Goal: Task Accomplishment & Management: Manage account settings

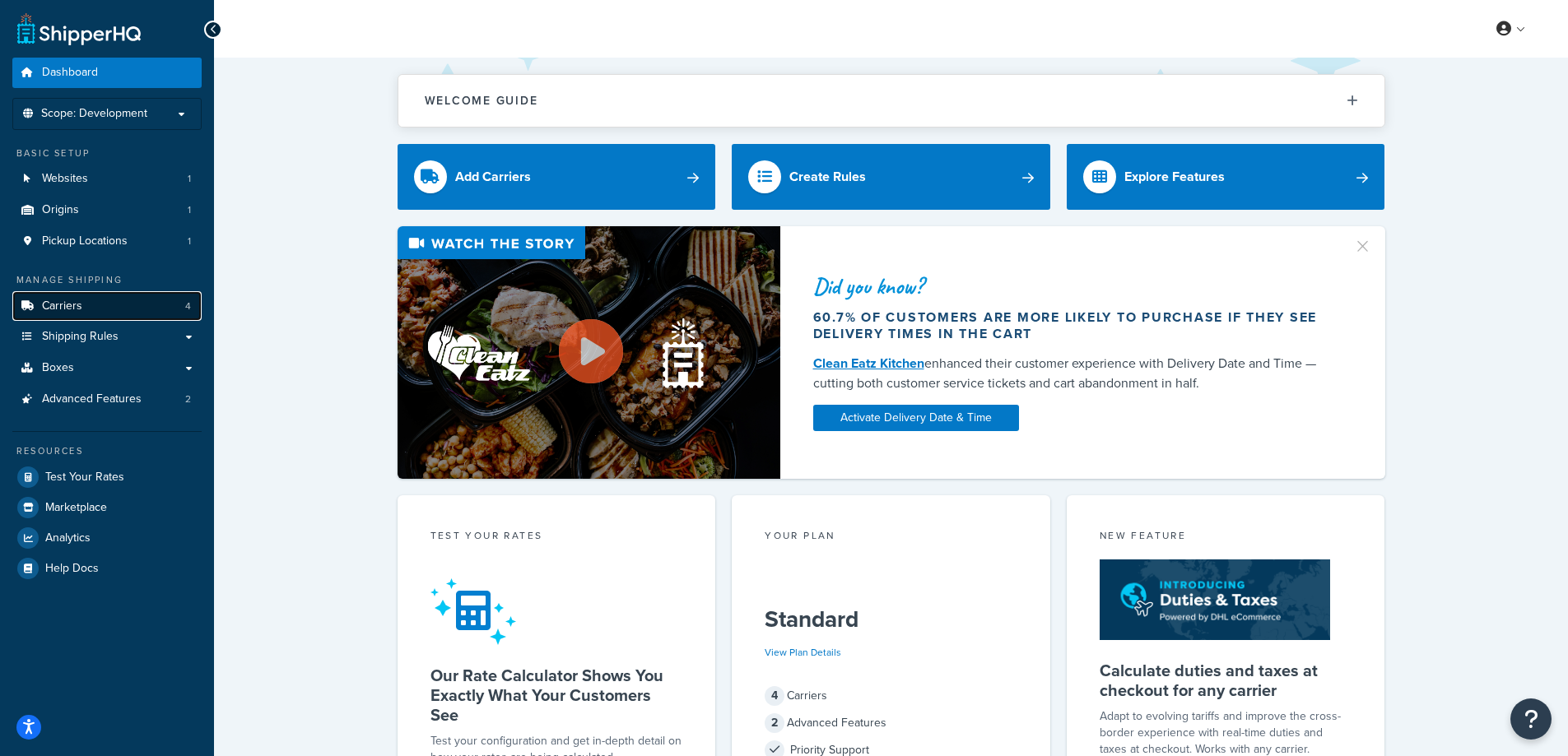
click at [100, 310] on link "Carriers 4" at bounding box center [107, 306] width 189 height 30
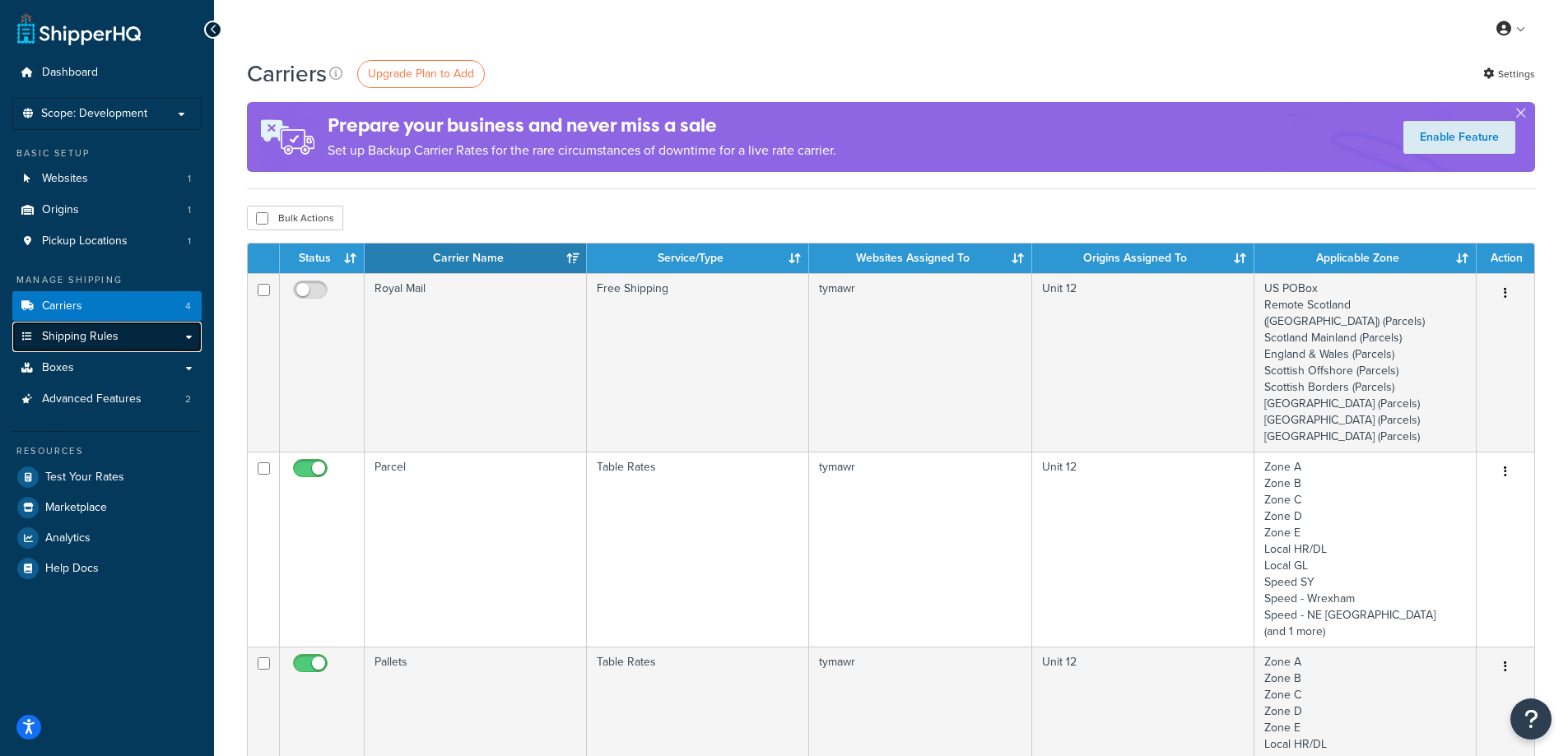
click at [179, 332] on link "Shipping Rules" at bounding box center [107, 336] width 189 height 30
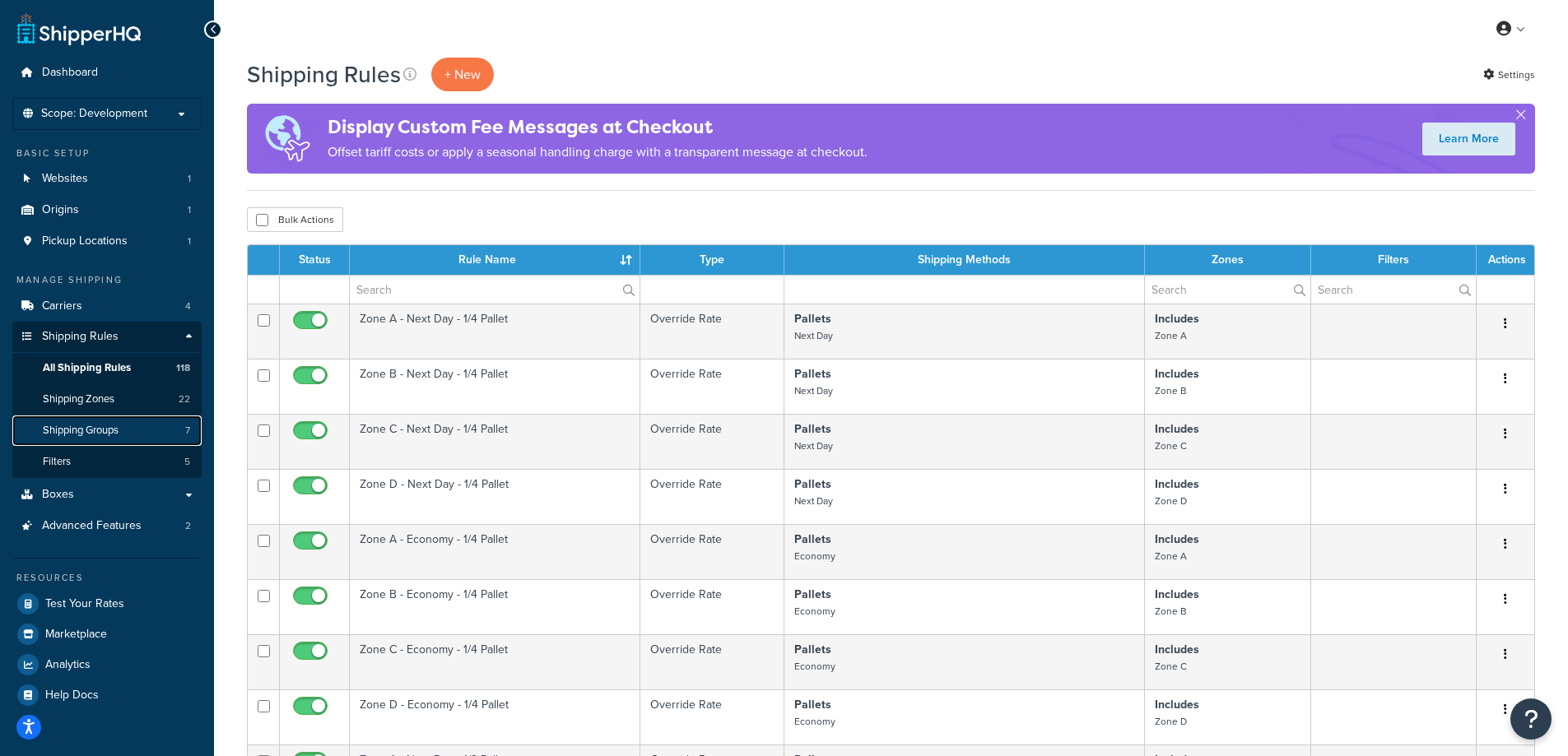
click at [99, 436] on span "Shipping Groups" at bounding box center [80, 431] width 76 height 14
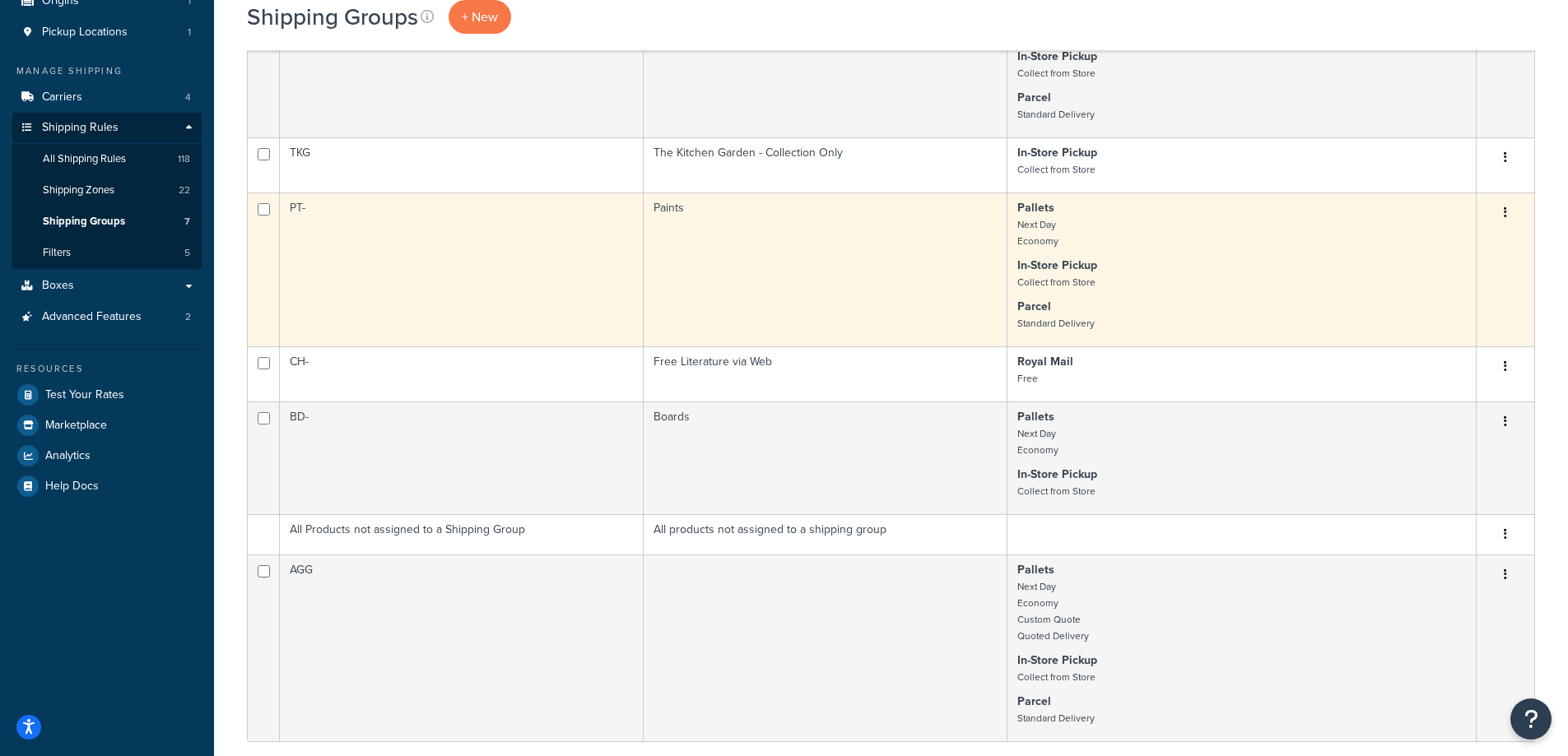
scroll to position [247, 0]
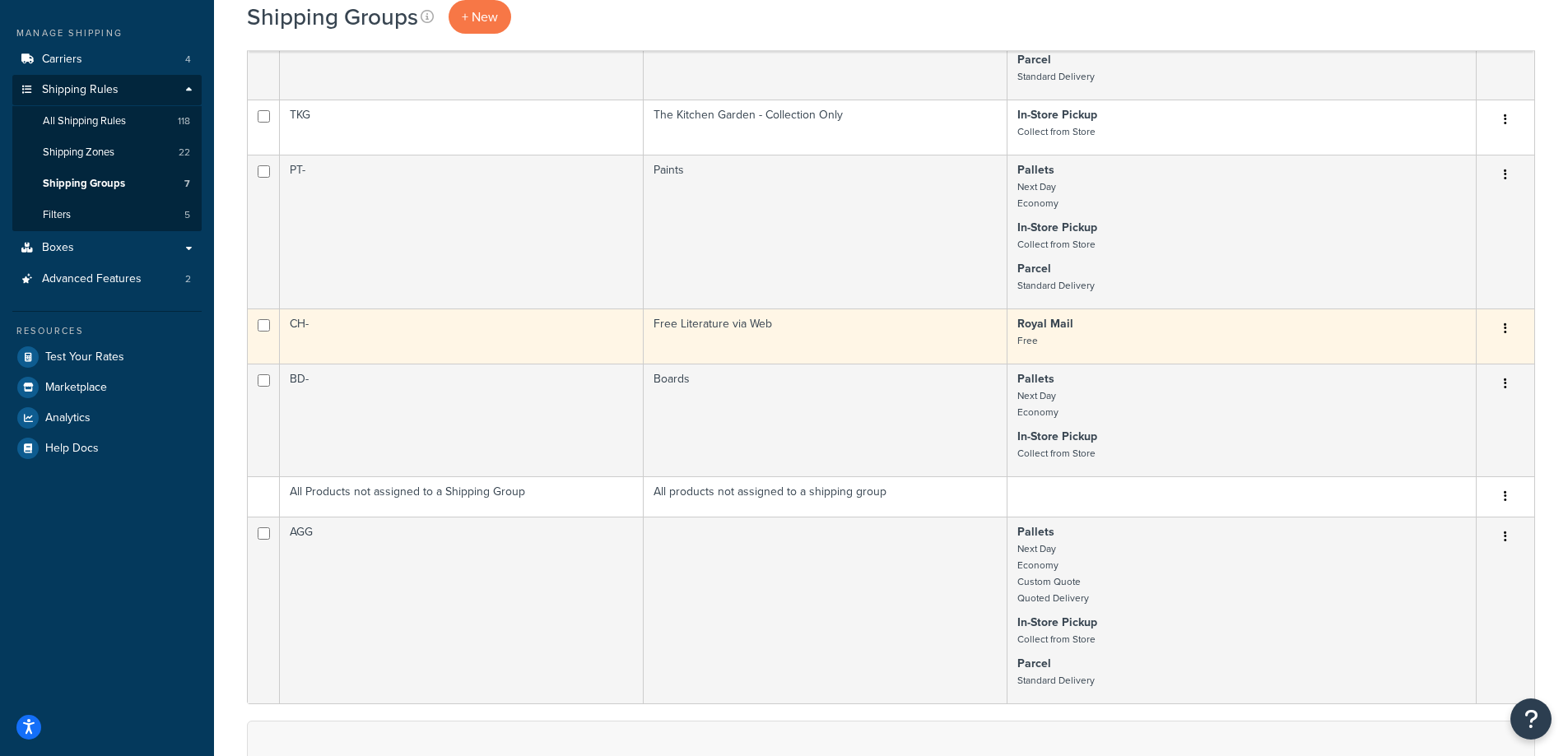
click at [1506, 324] on icon "button" at bounding box center [1505, 328] width 4 height 12
click at [1442, 356] on link "Edit" at bounding box center [1439, 361] width 130 height 34
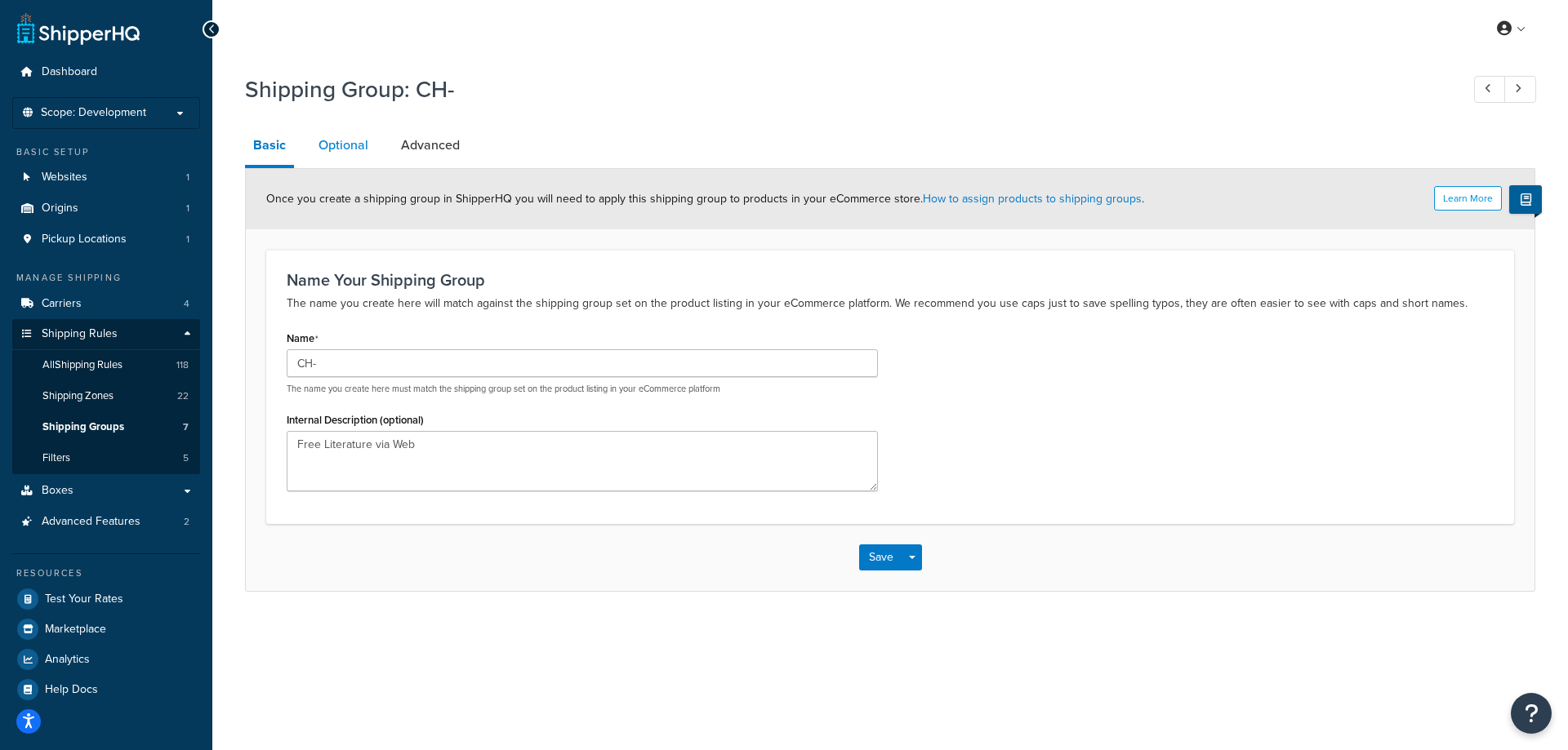
click at [333, 142] on link "Optional" at bounding box center [343, 145] width 66 height 39
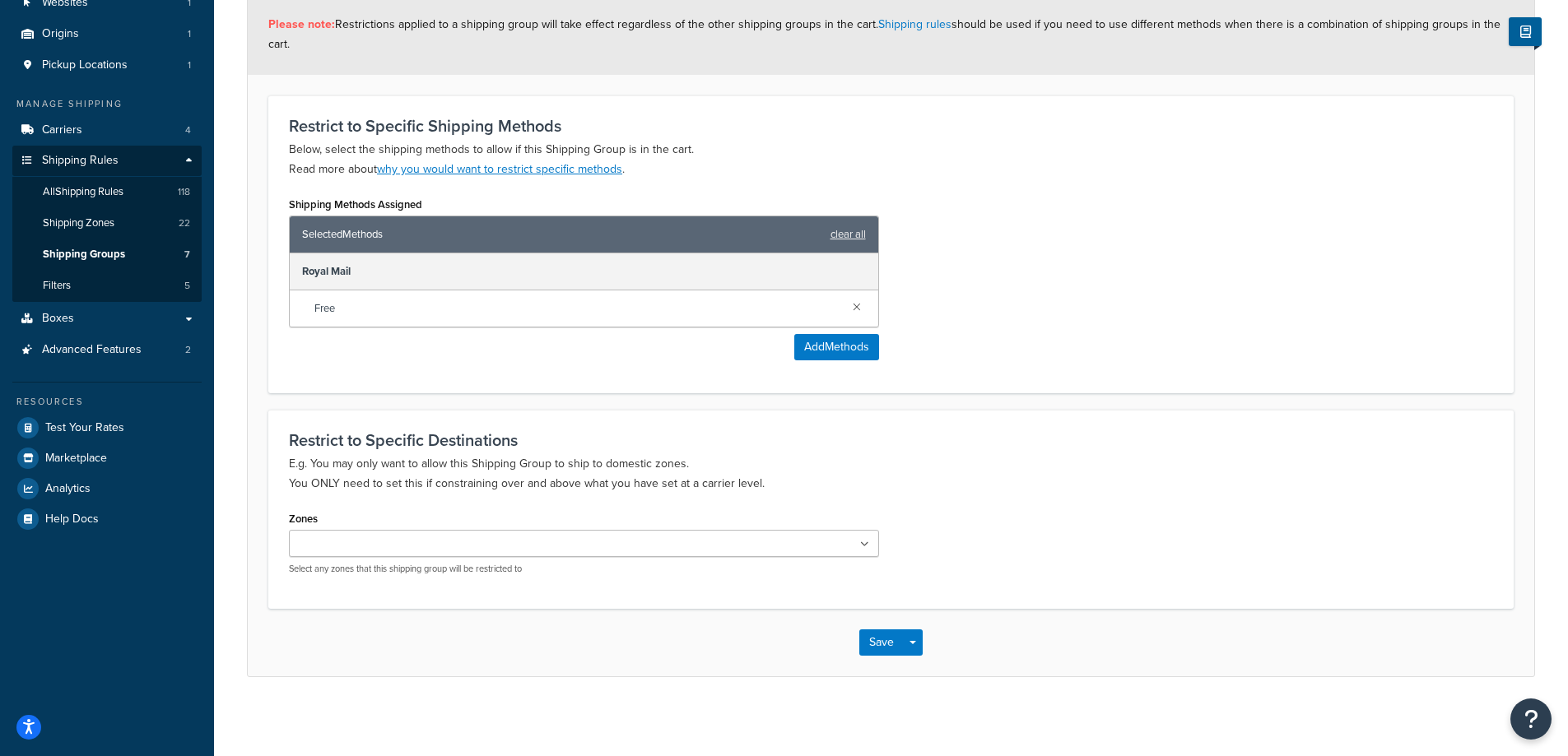
scroll to position [179, 0]
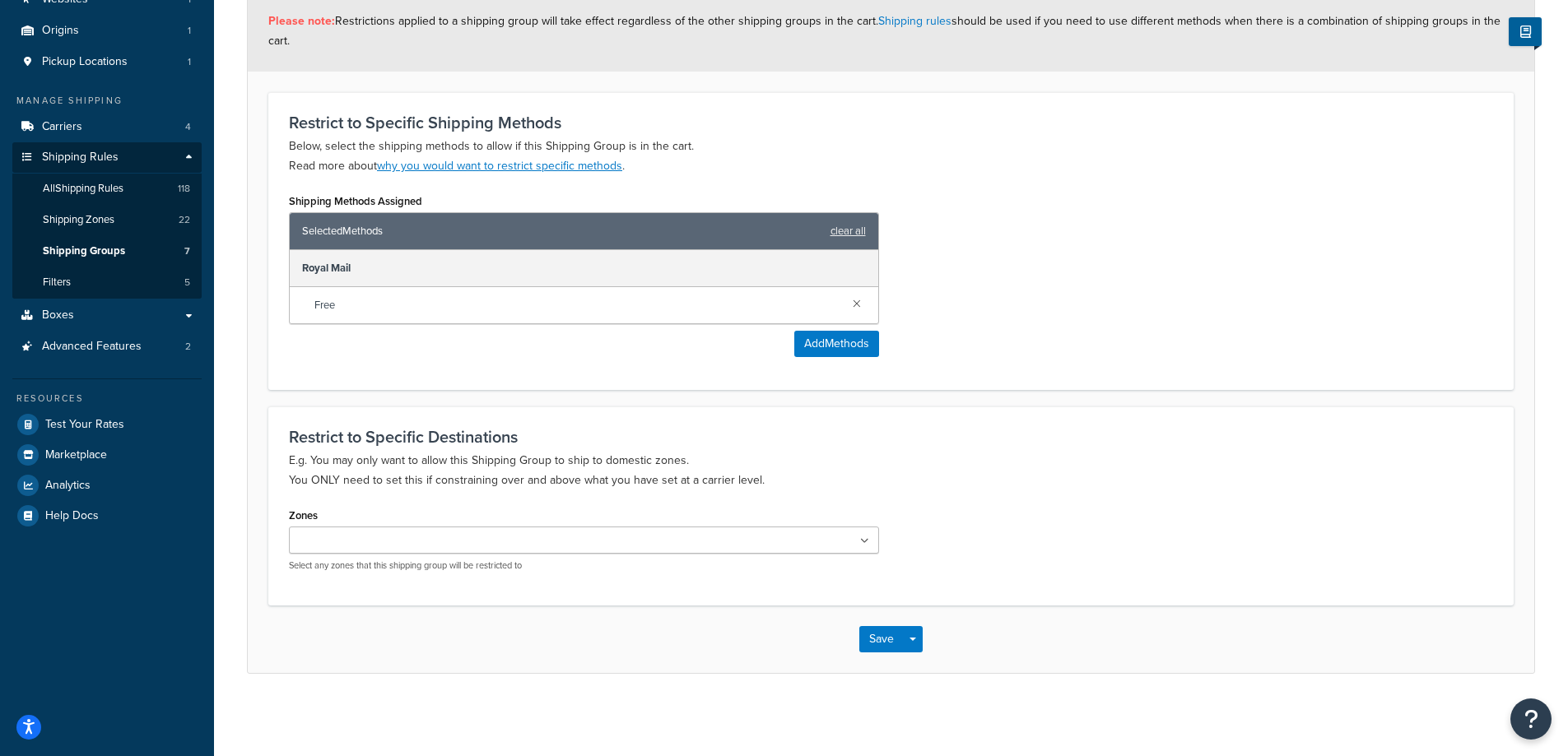
click at [859, 536] on ul at bounding box center [584, 540] width 590 height 27
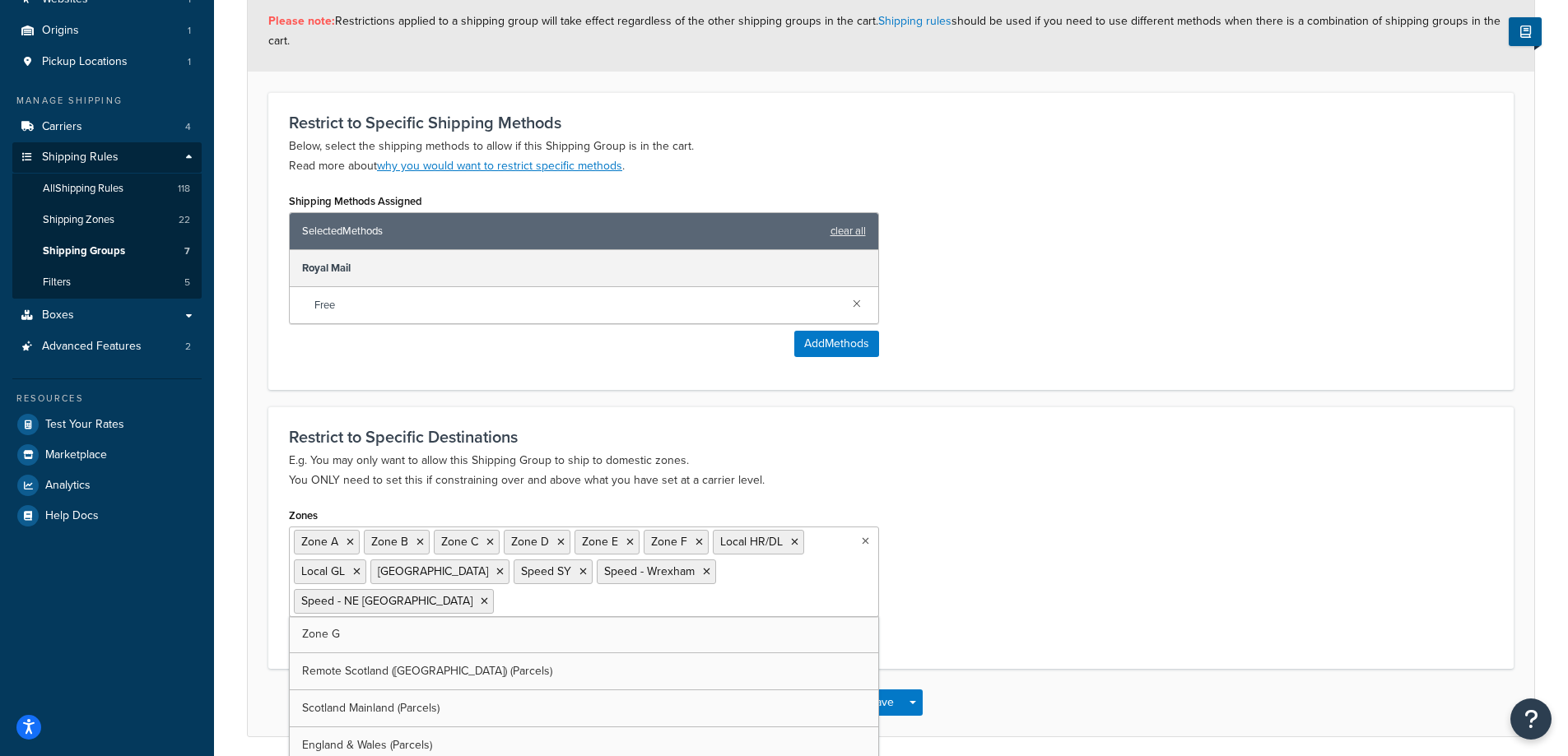
click at [638, 609] on ul "Zone A Zone B Zone C Zone D Zone E Zone F Local HR/DL Local GL Ireland Speed SY…" at bounding box center [584, 571] width 590 height 90
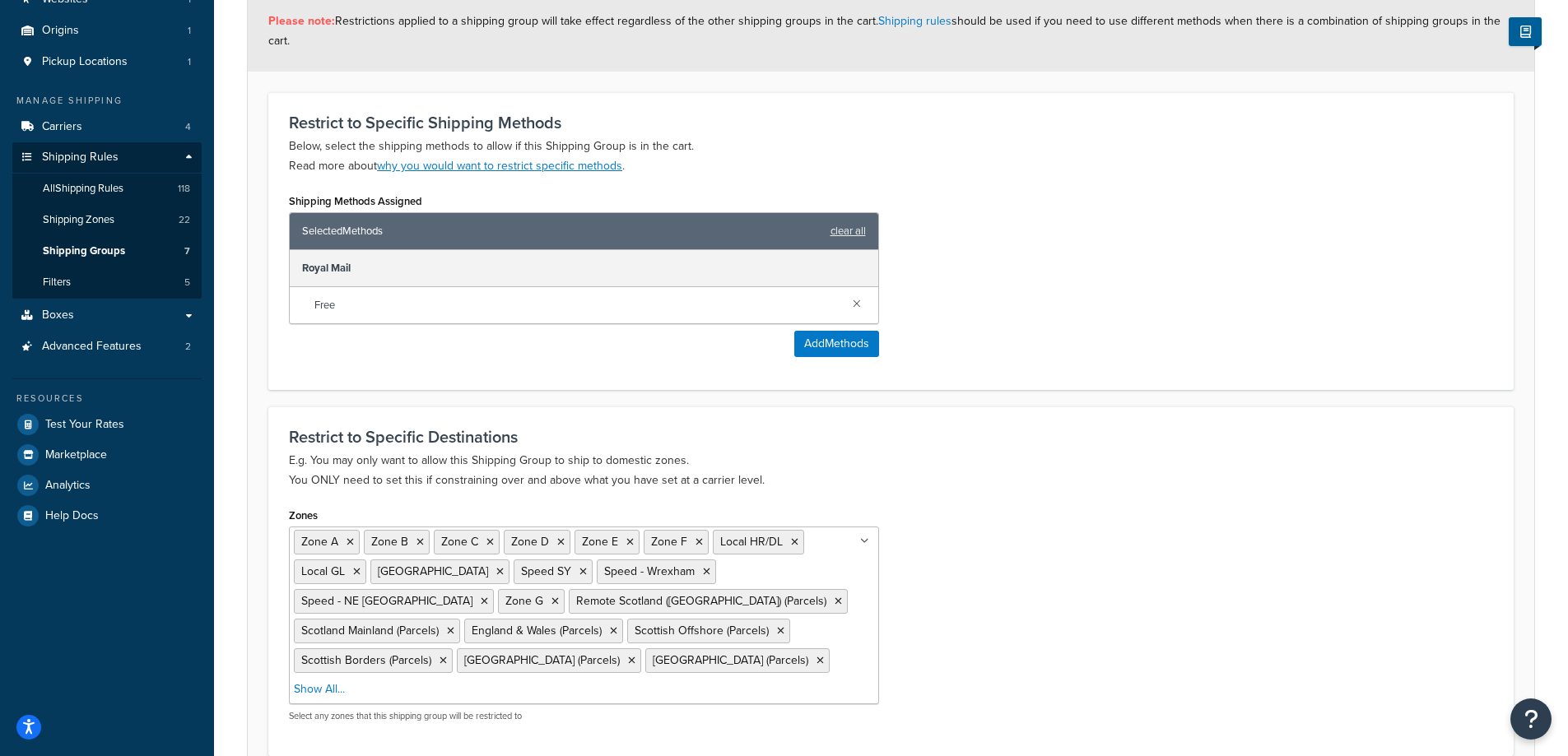
click at [1017, 626] on div "Zones Zone A Zone B Zone C Zone D Zone E Zone F Local HR/DL Local GL Ireland Sp…" at bounding box center [891, 619] width 1229 height 231
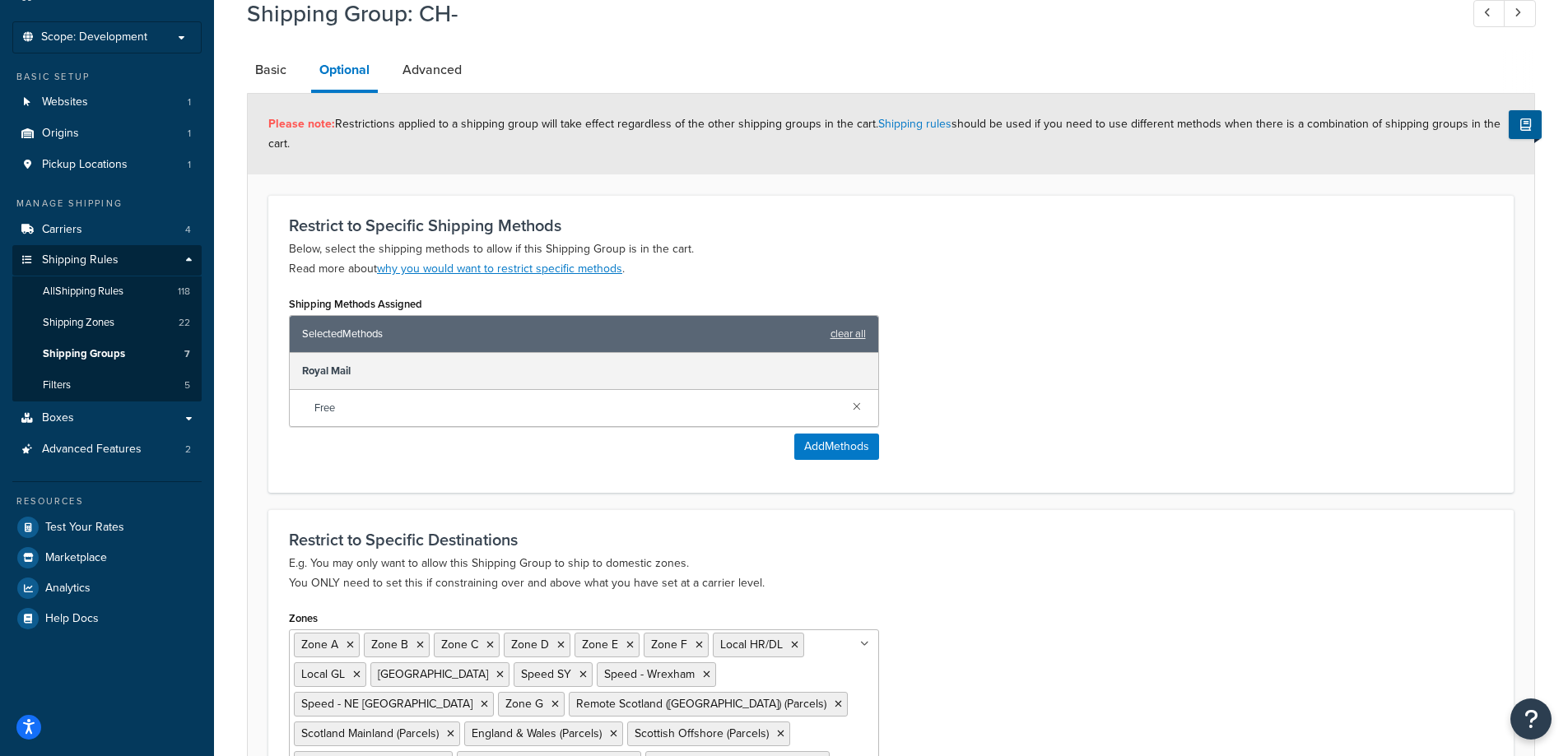
scroll to position [0, 0]
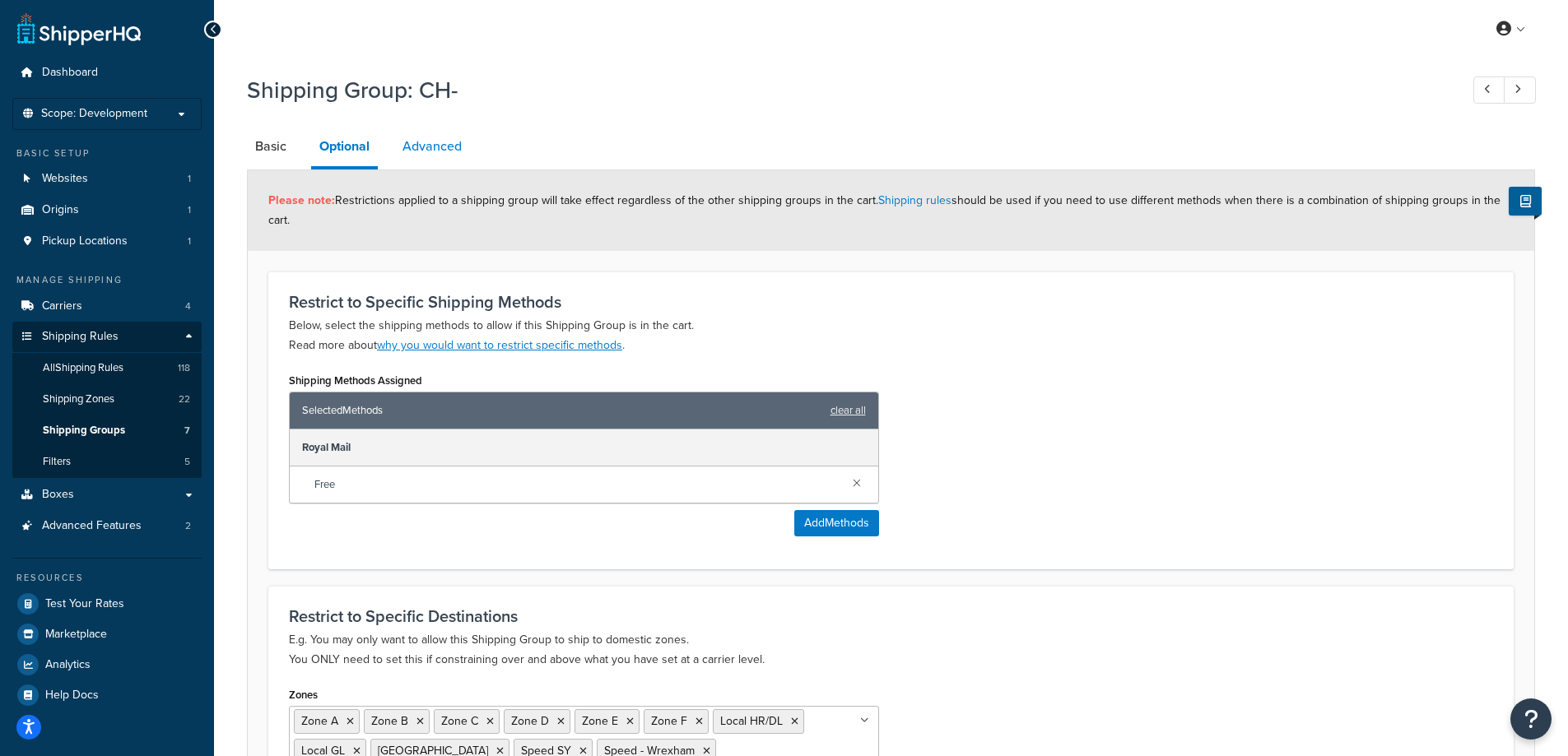
click at [424, 139] on link "Advanced" at bounding box center [432, 146] width 76 height 39
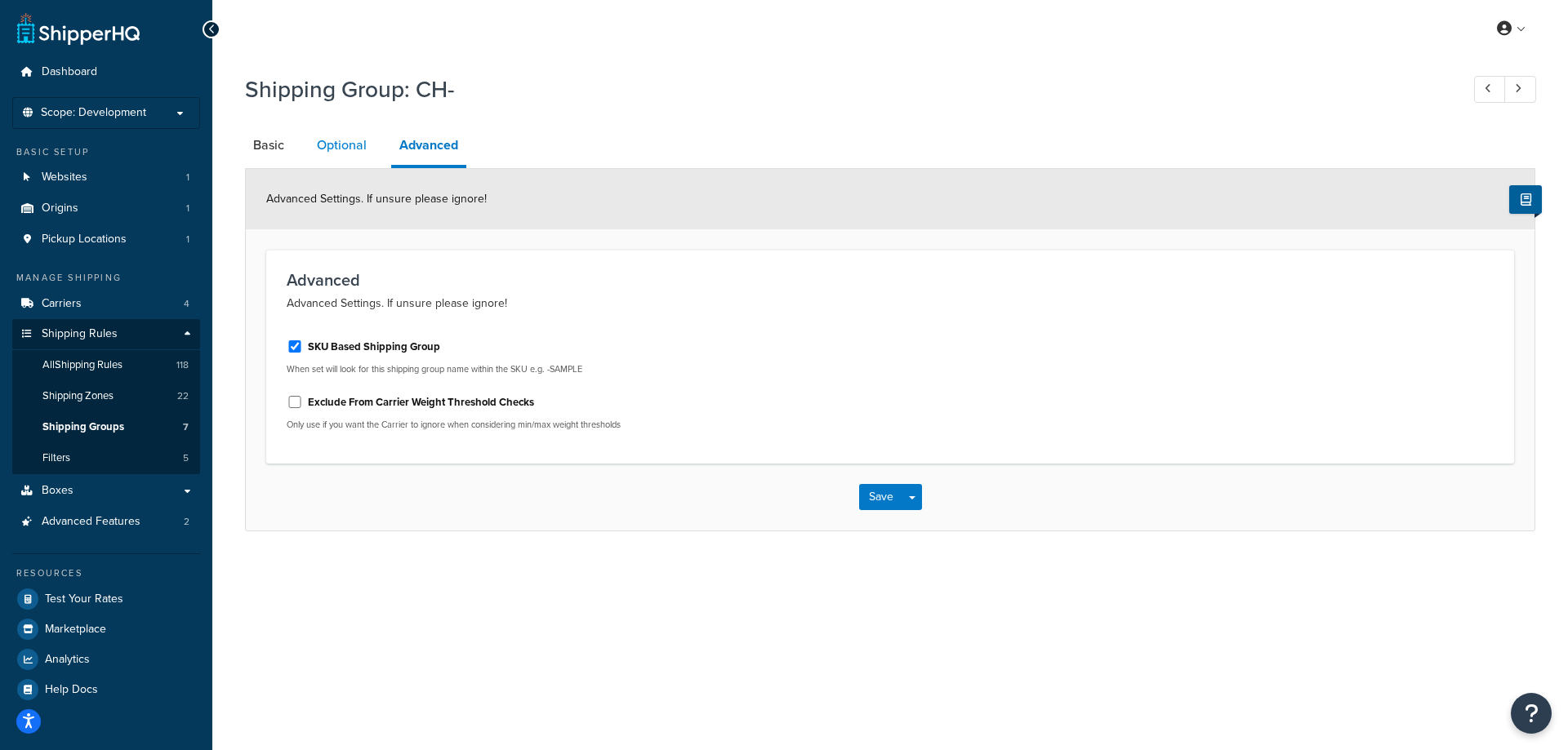
click at [355, 143] on link "Optional" at bounding box center [341, 145] width 66 height 39
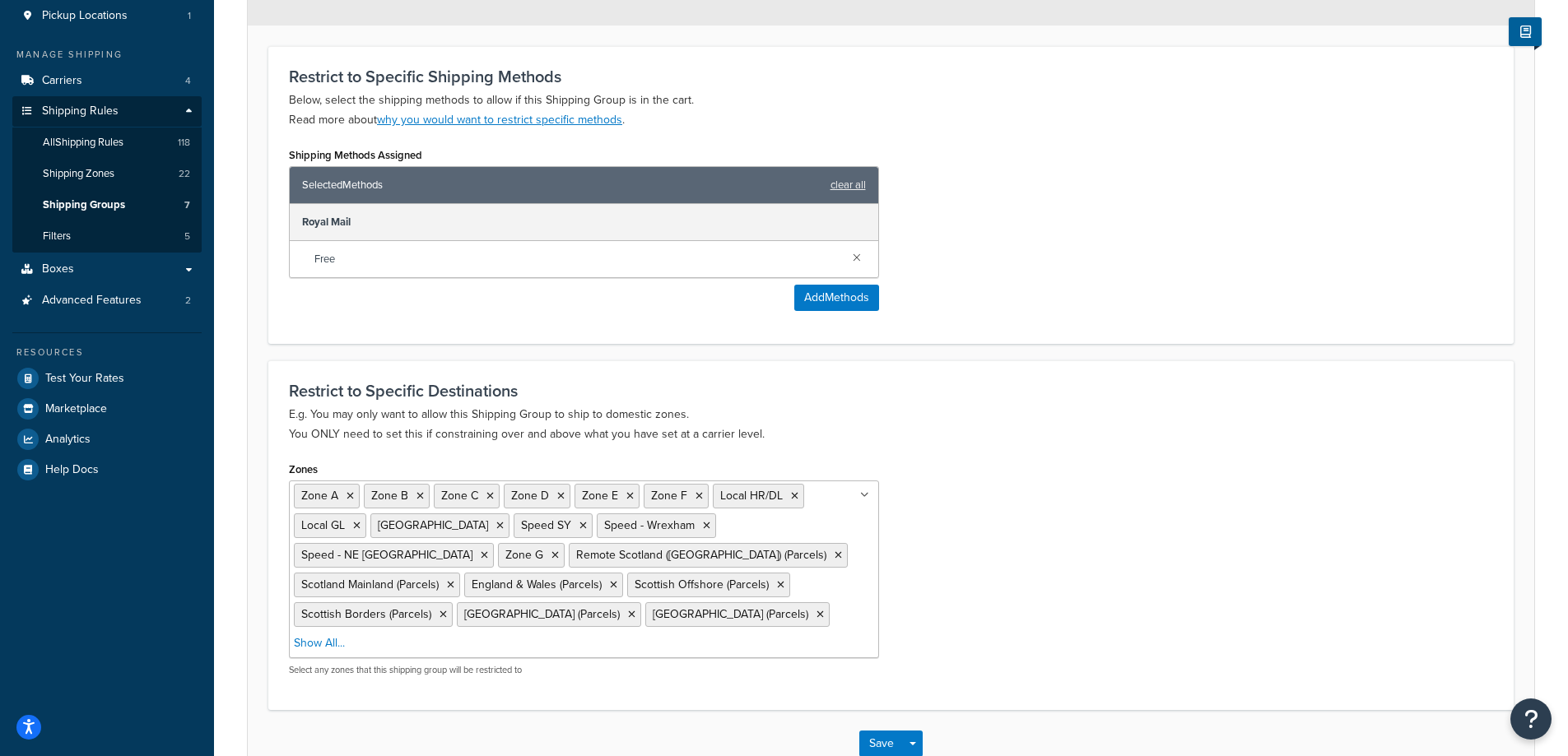
scroll to position [302, 0]
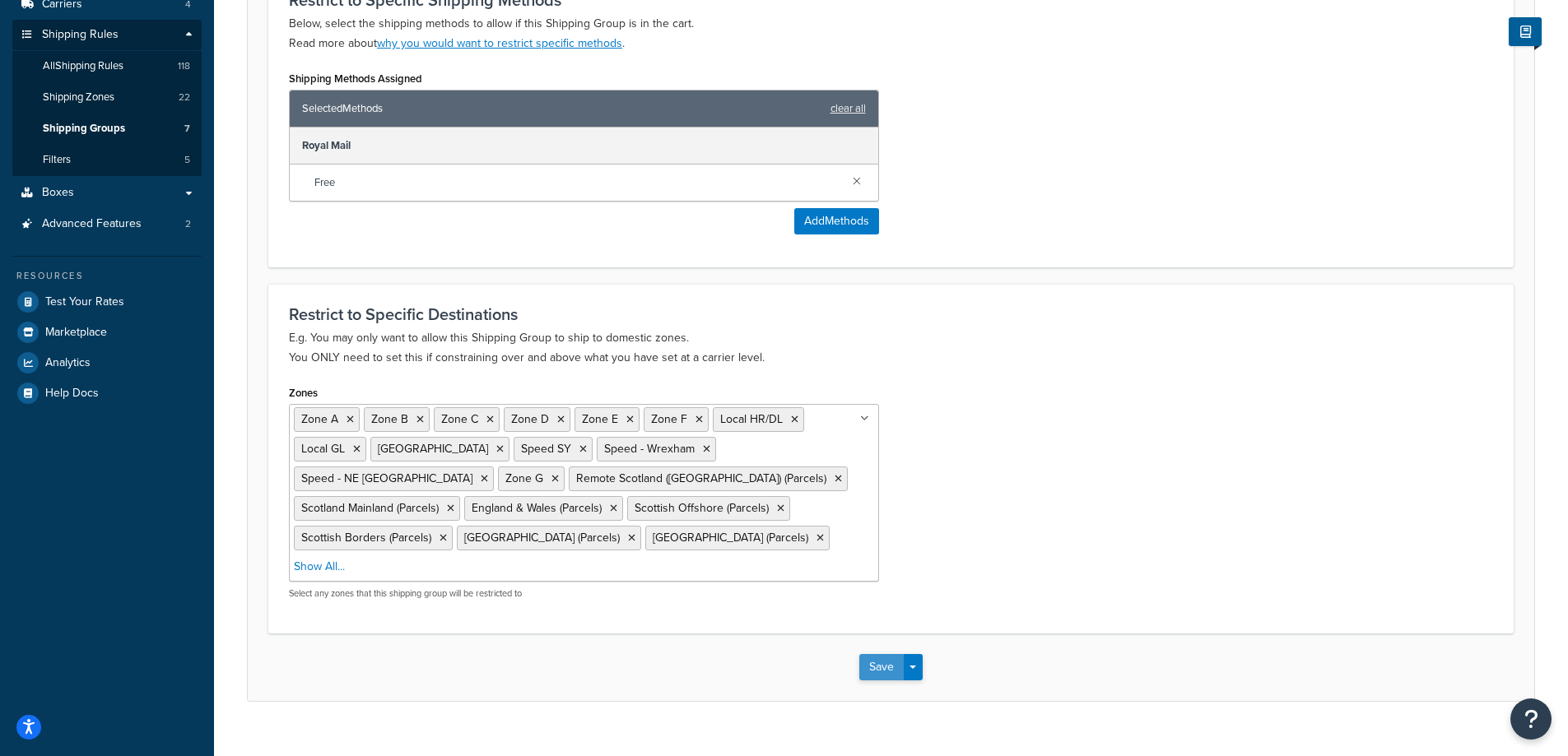
click at [870, 654] on button "Save" at bounding box center [881, 667] width 45 height 26
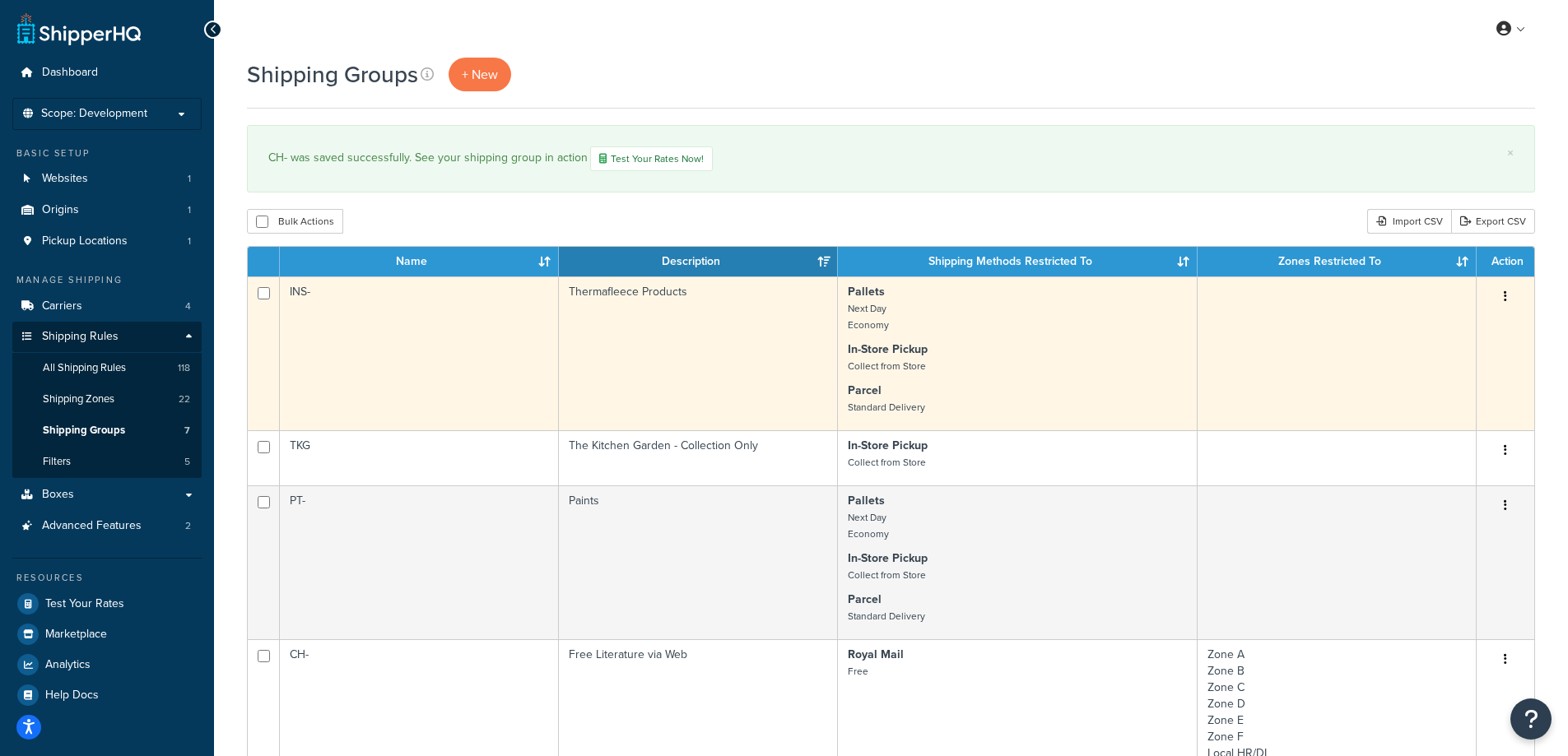
click at [1503, 290] on button "button" at bounding box center [1505, 296] width 23 height 26
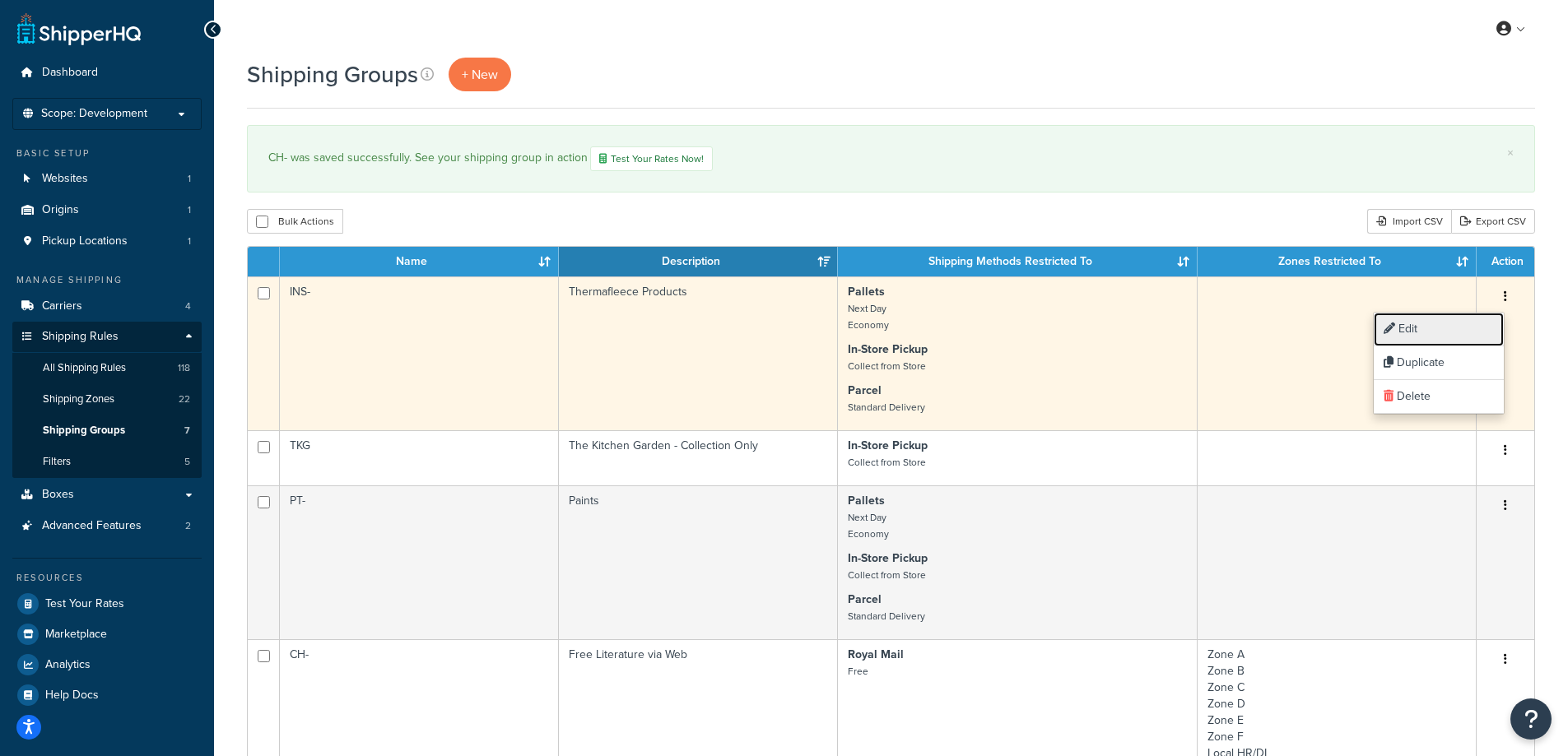
click at [1464, 331] on link "Edit" at bounding box center [1439, 329] width 130 height 34
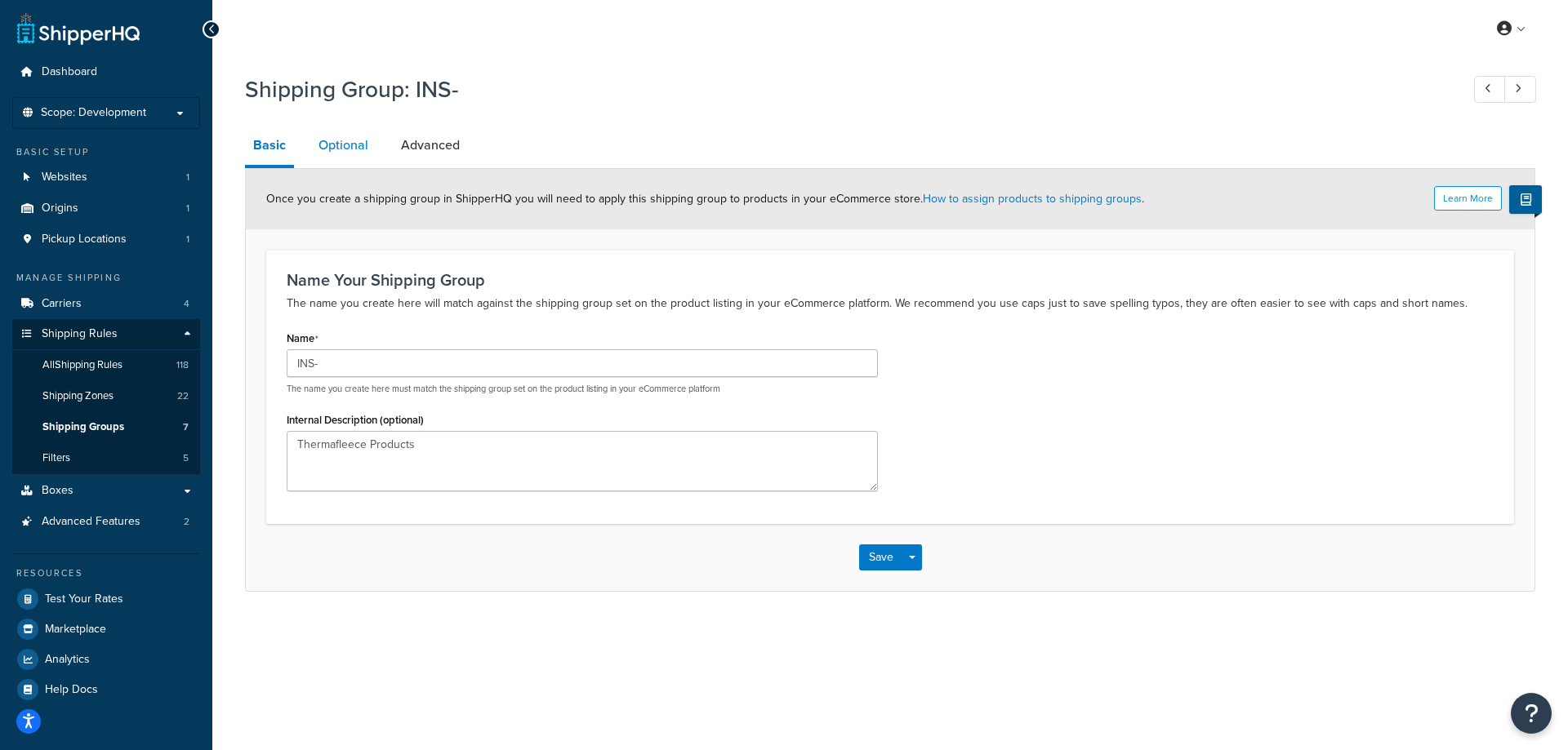
click at [351, 147] on link "Optional" at bounding box center [343, 145] width 66 height 39
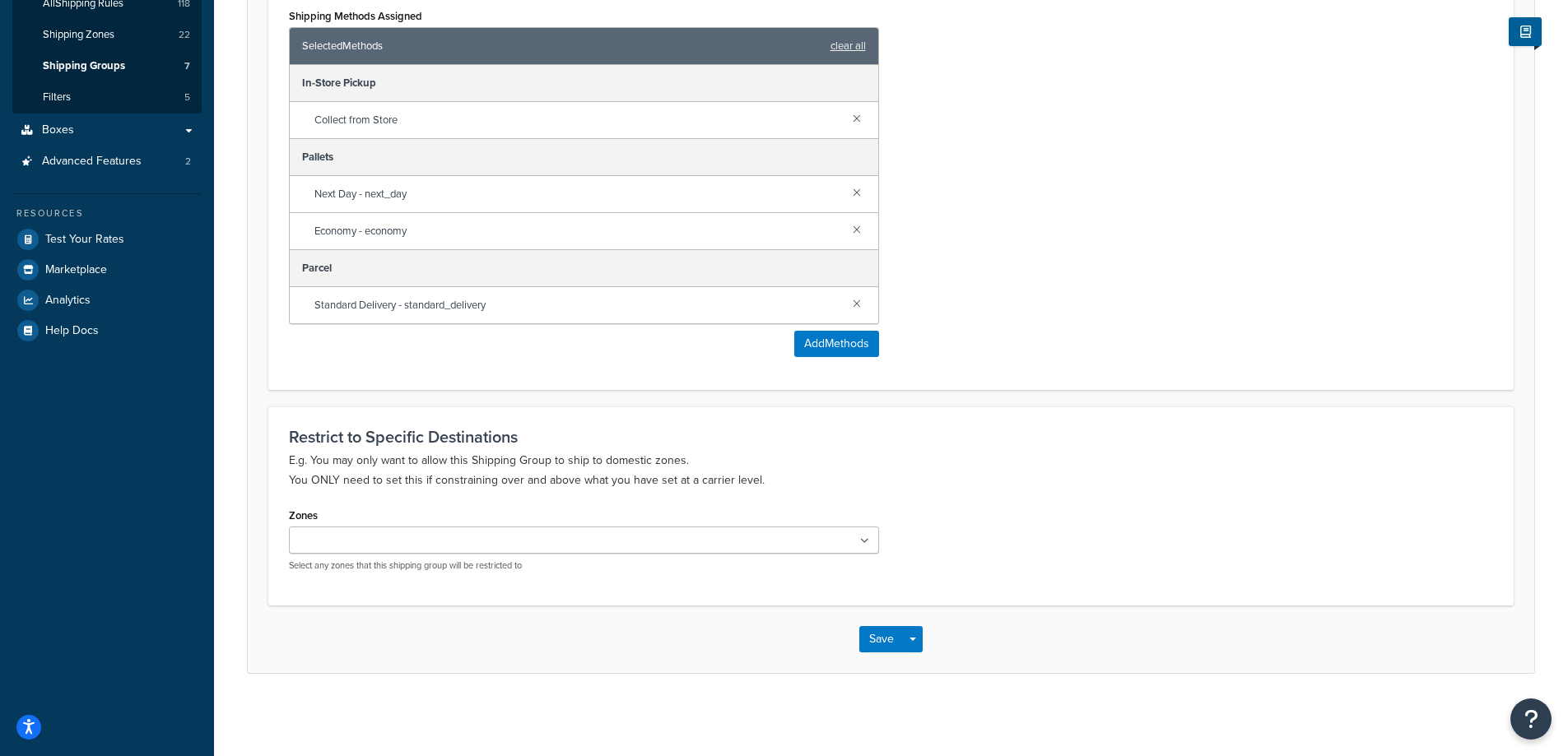
scroll to position [36, 0]
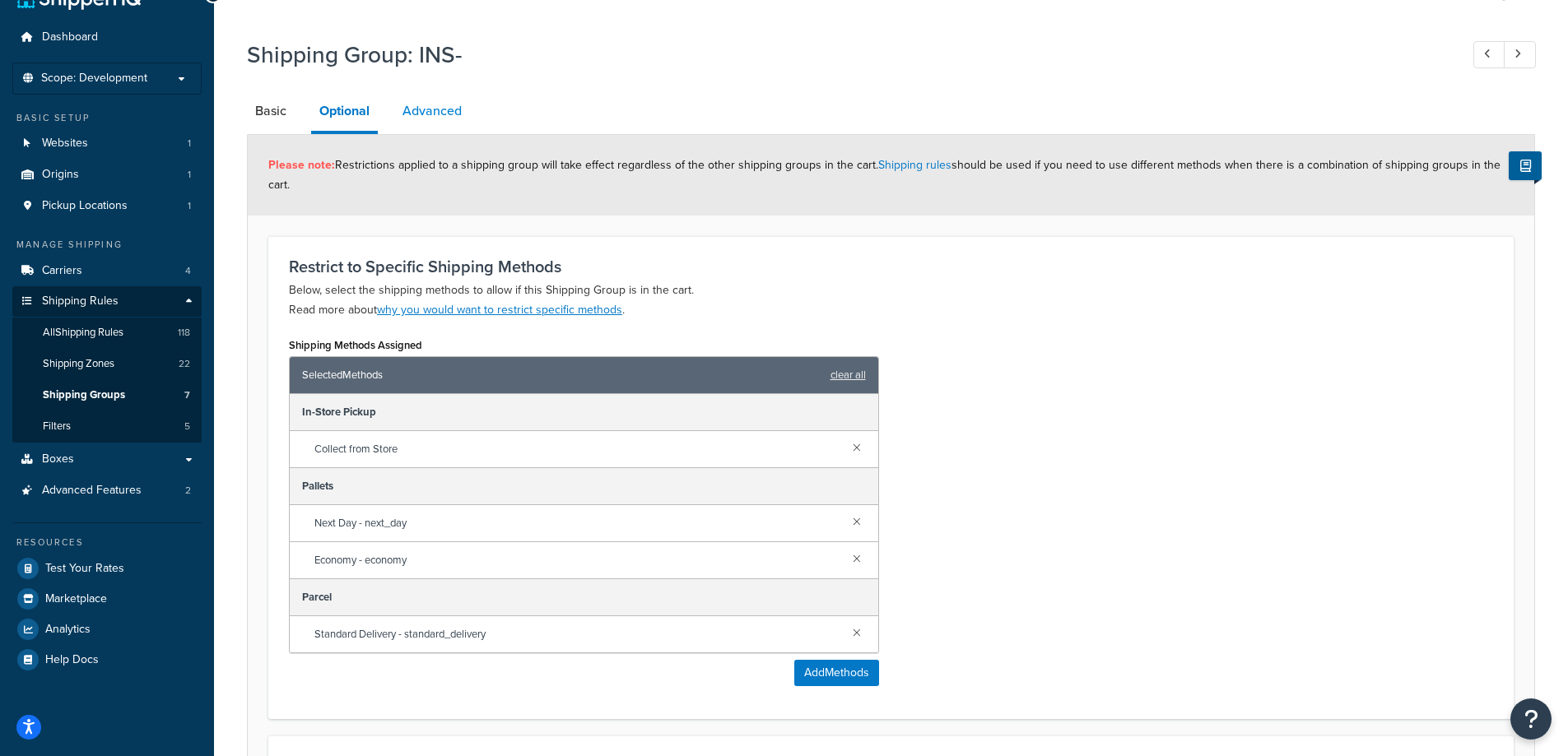
click at [444, 110] on link "Advanced" at bounding box center [432, 111] width 76 height 39
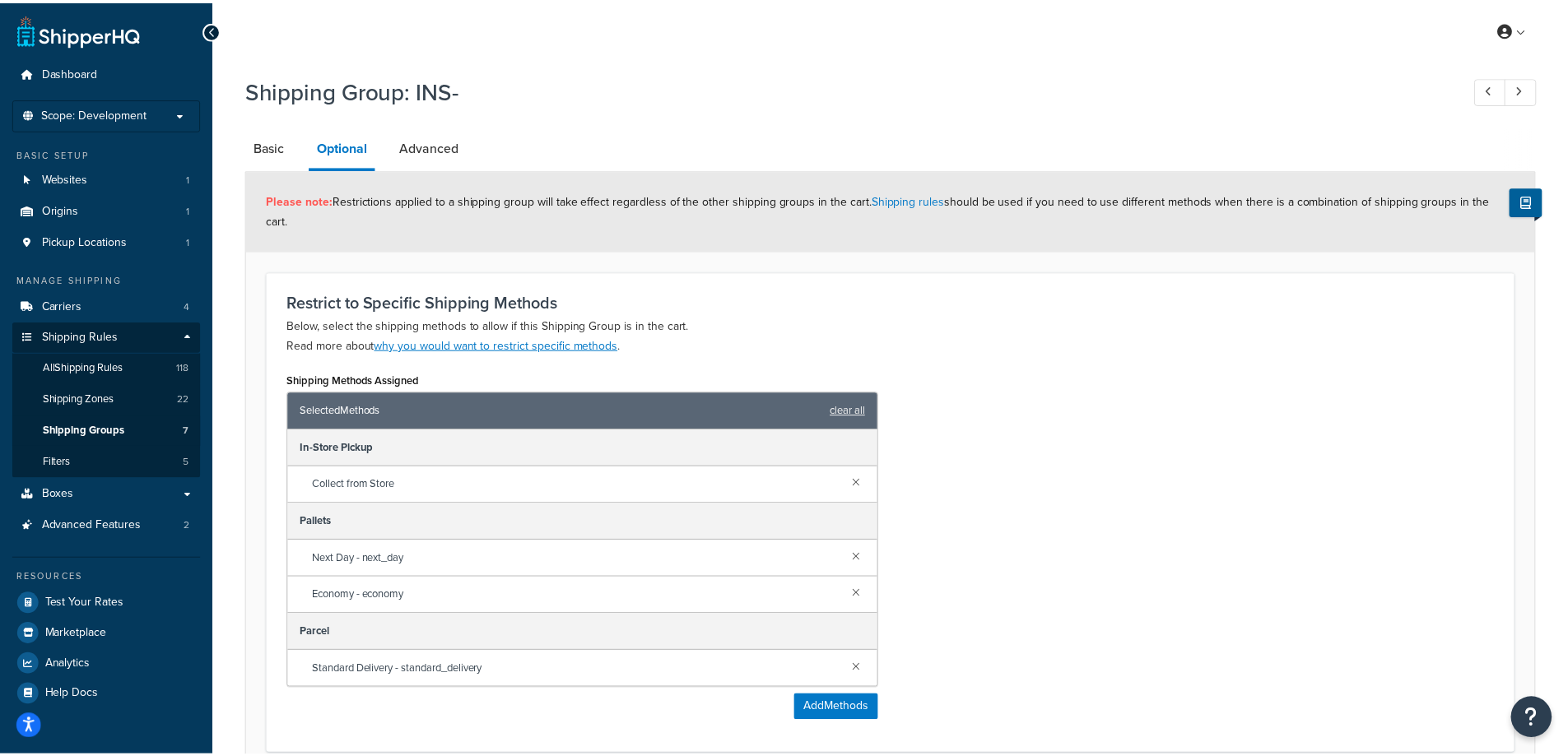
scroll to position [36, 0]
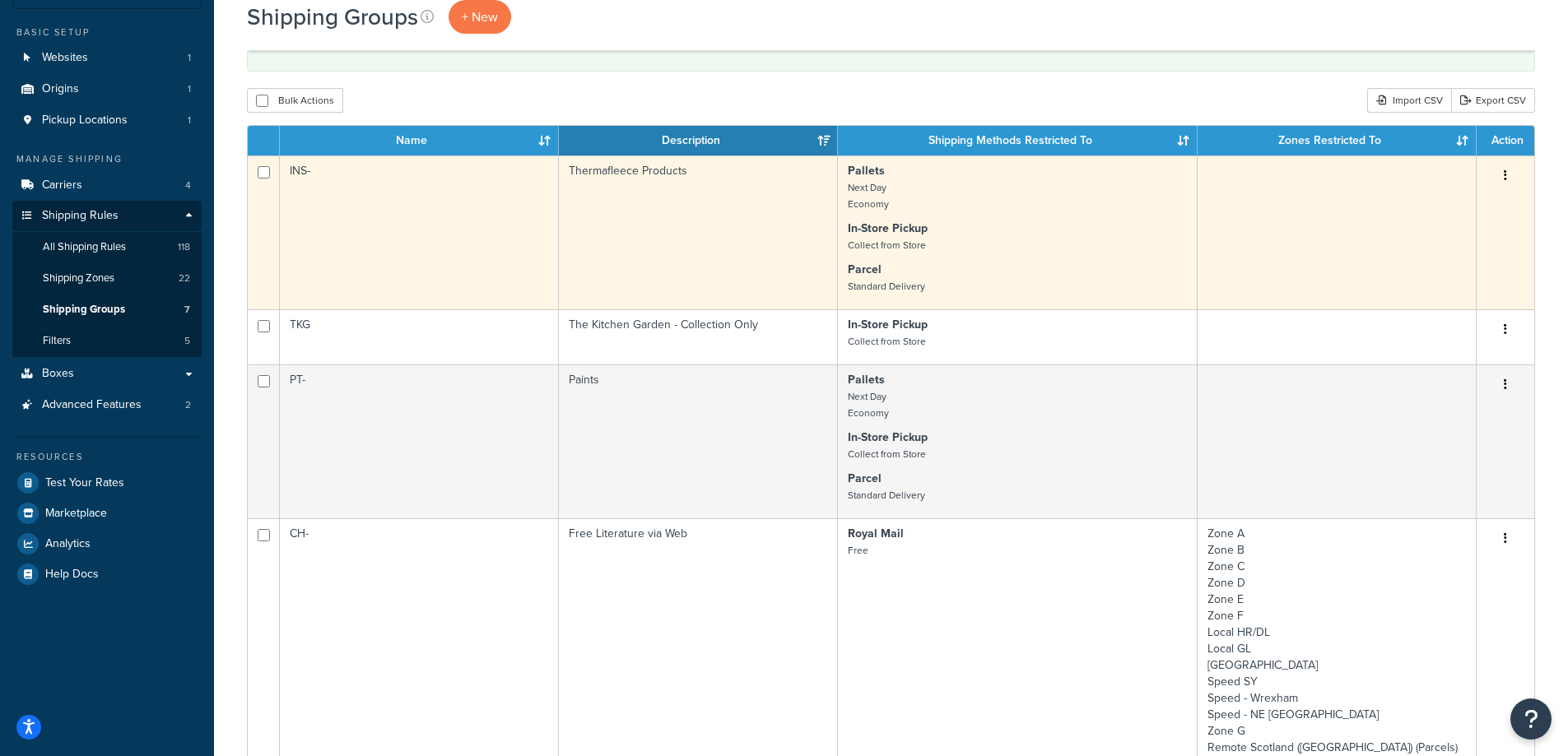
scroll to position [82, 0]
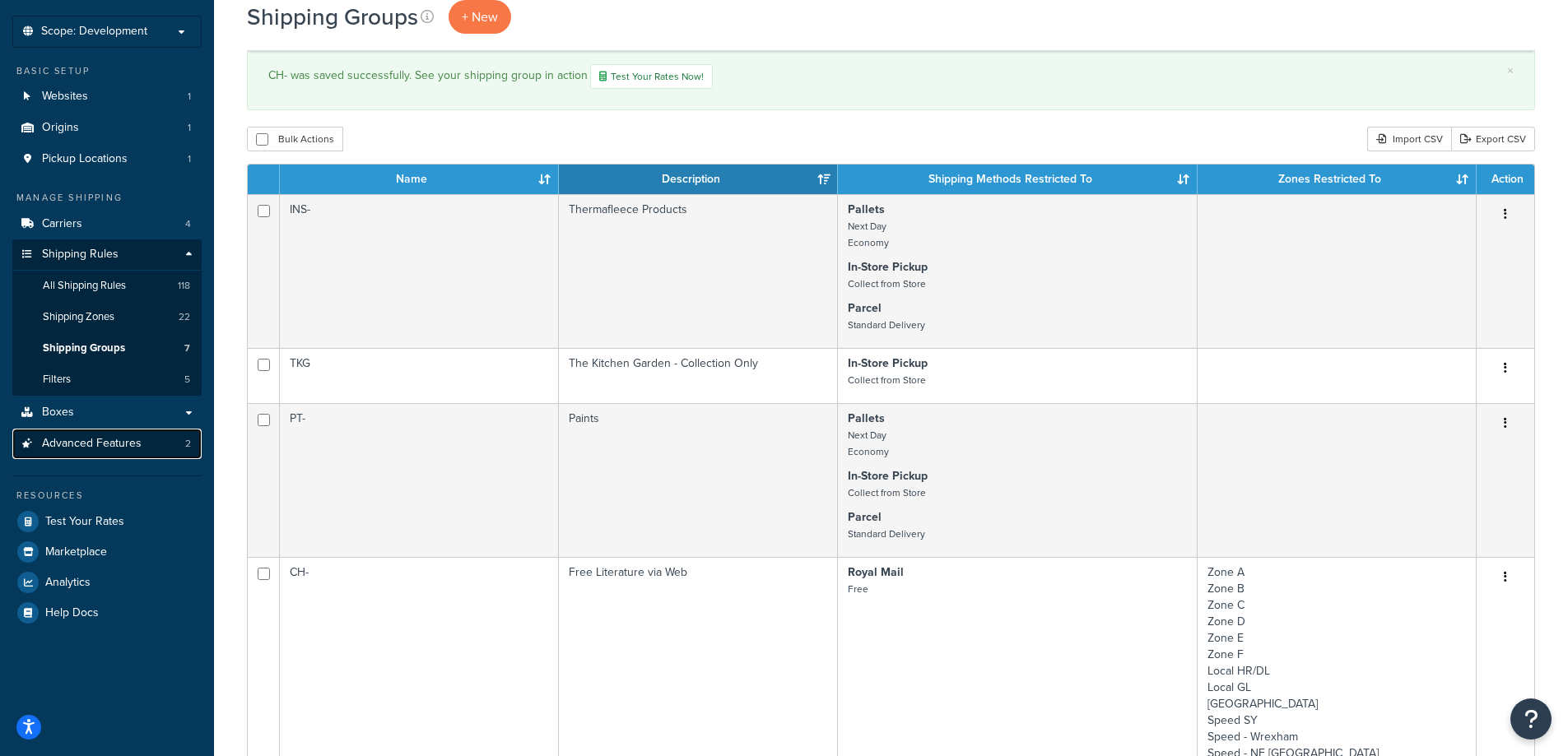
click at [102, 443] on span "Advanced Features" at bounding box center [92, 444] width 100 height 14
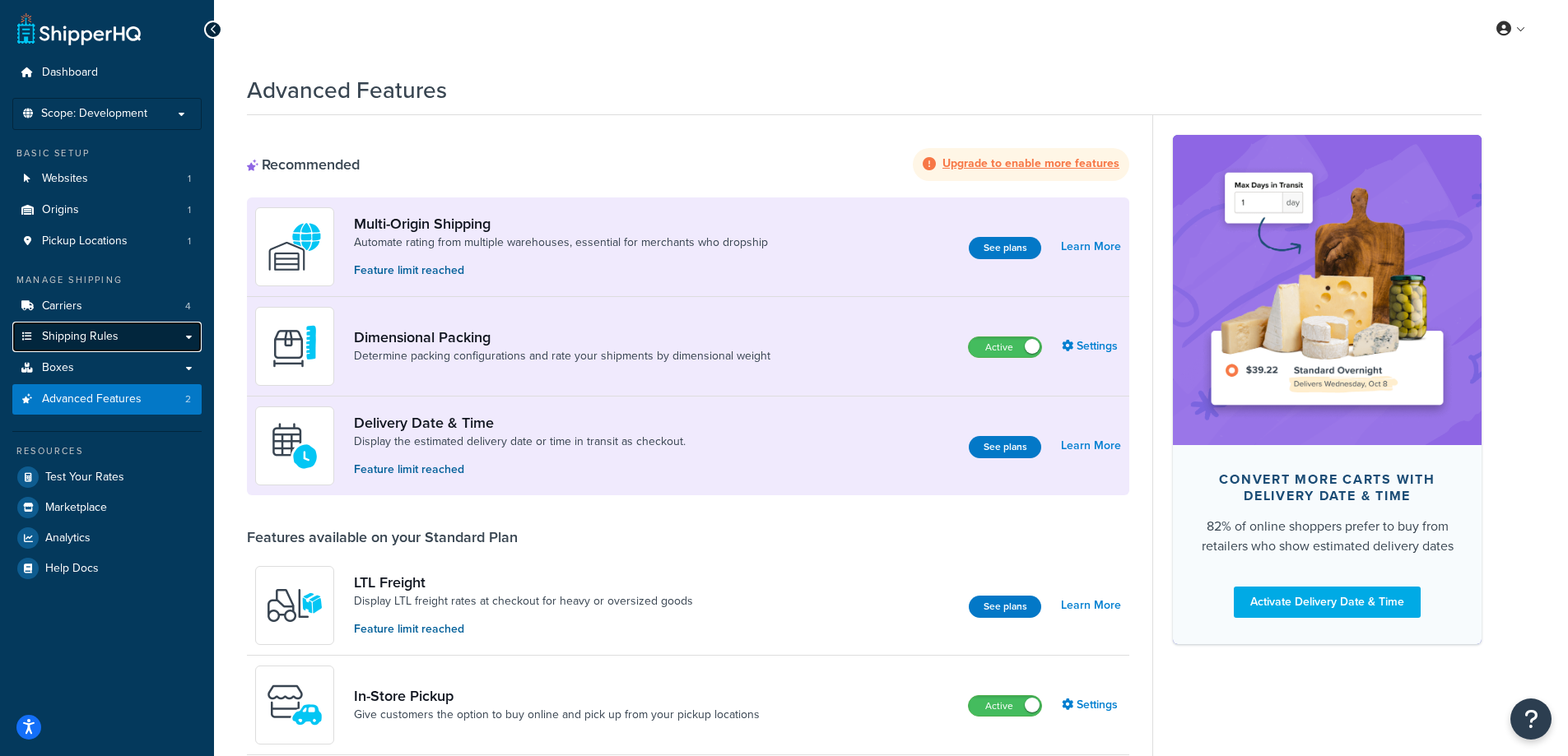
click at [99, 336] on span "Shipping Rules" at bounding box center [80, 337] width 77 height 14
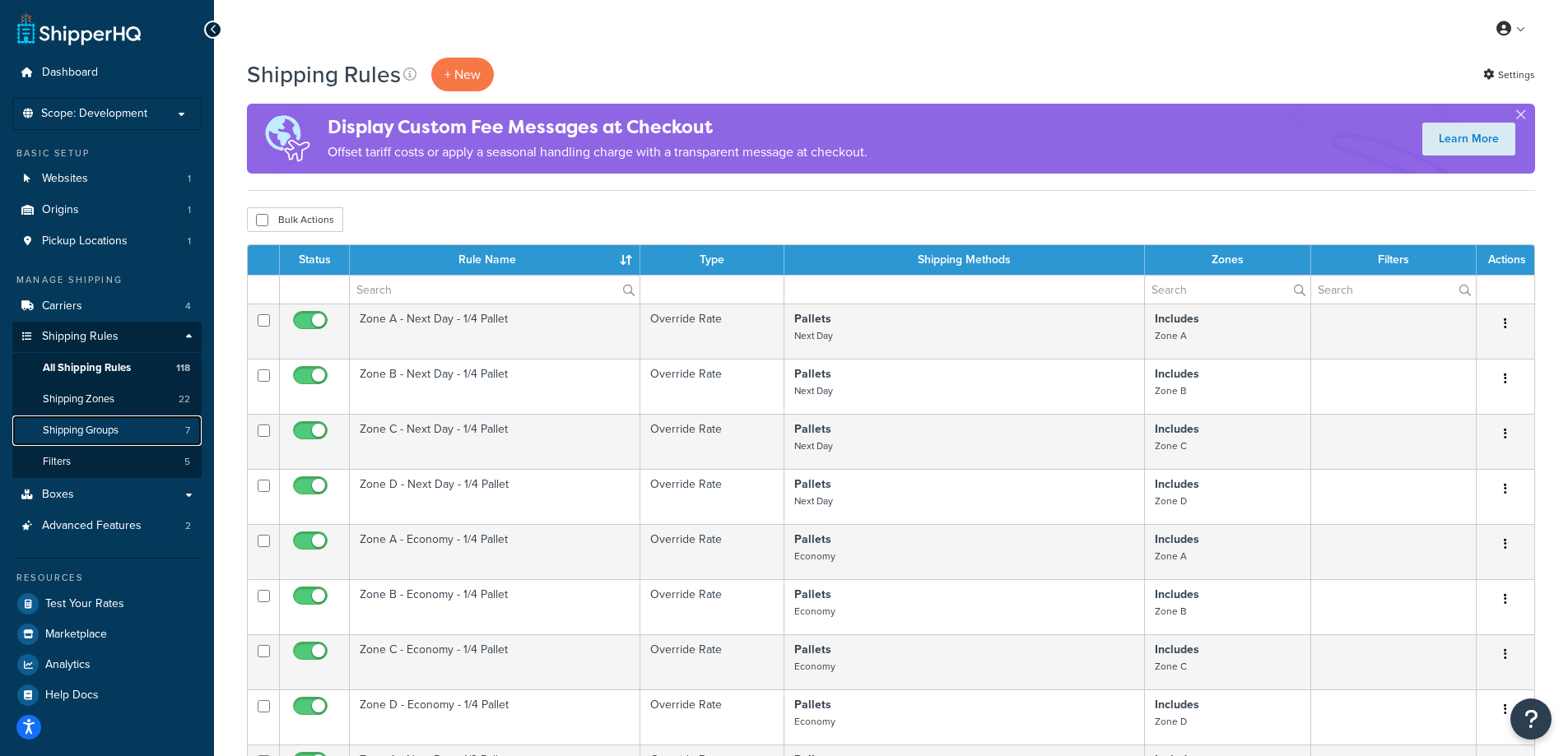
click at [128, 430] on link "Shipping Groups 7" at bounding box center [107, 430] width 189 height 30
